Goal: Entertainment & Leisure: Browse casually

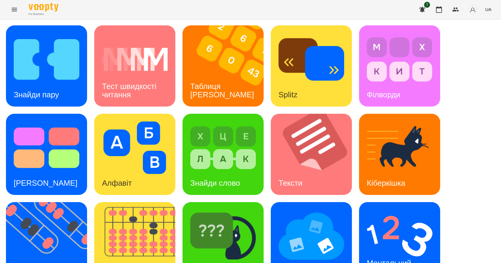
click at [202, 78] on div "Таблиця [PERSON_NAME]" at bounding box center [222, 91] width 79 height 32
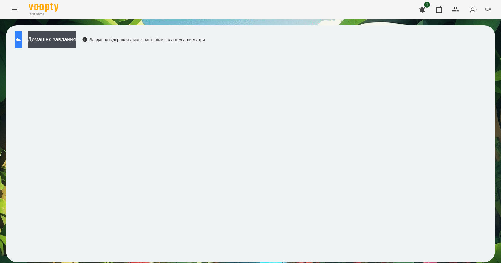
click at [21, 33] on button at bounding box center [18, 39] width 7 height 17
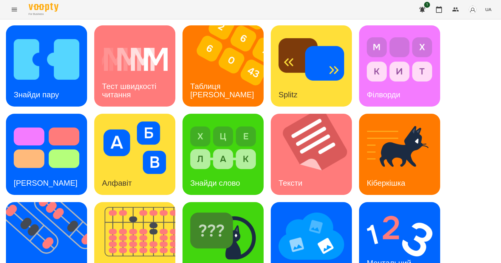
scroll to position [115, 0]
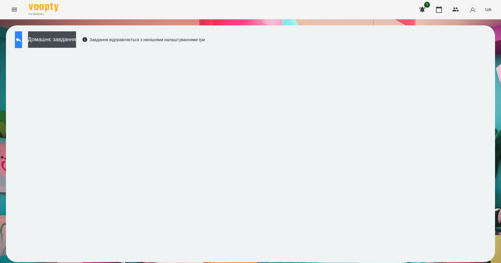
click at [21, 40] on icon at bounding box center [18, 39] width 7 height 7
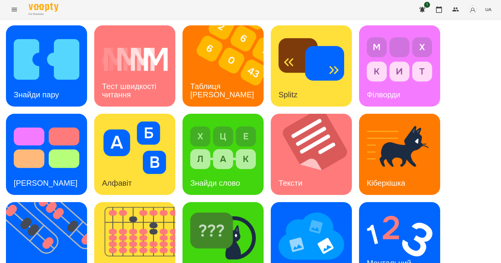
scroll to position [115, 0]
click at [403, 251] on div "Ментальний рахунок" at bounding box center [390, 267] width 62 height 32
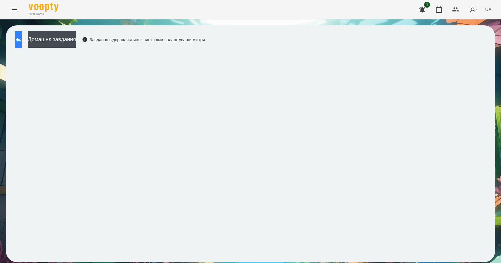
click at [22, 33] on button at bounding box center [18, 39] width 7 height 17
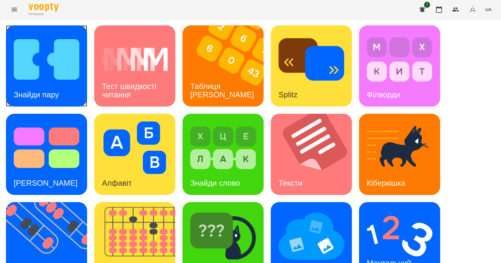
click at [42, 68] on img at bounding box center [47, 59] width 66 height 53
